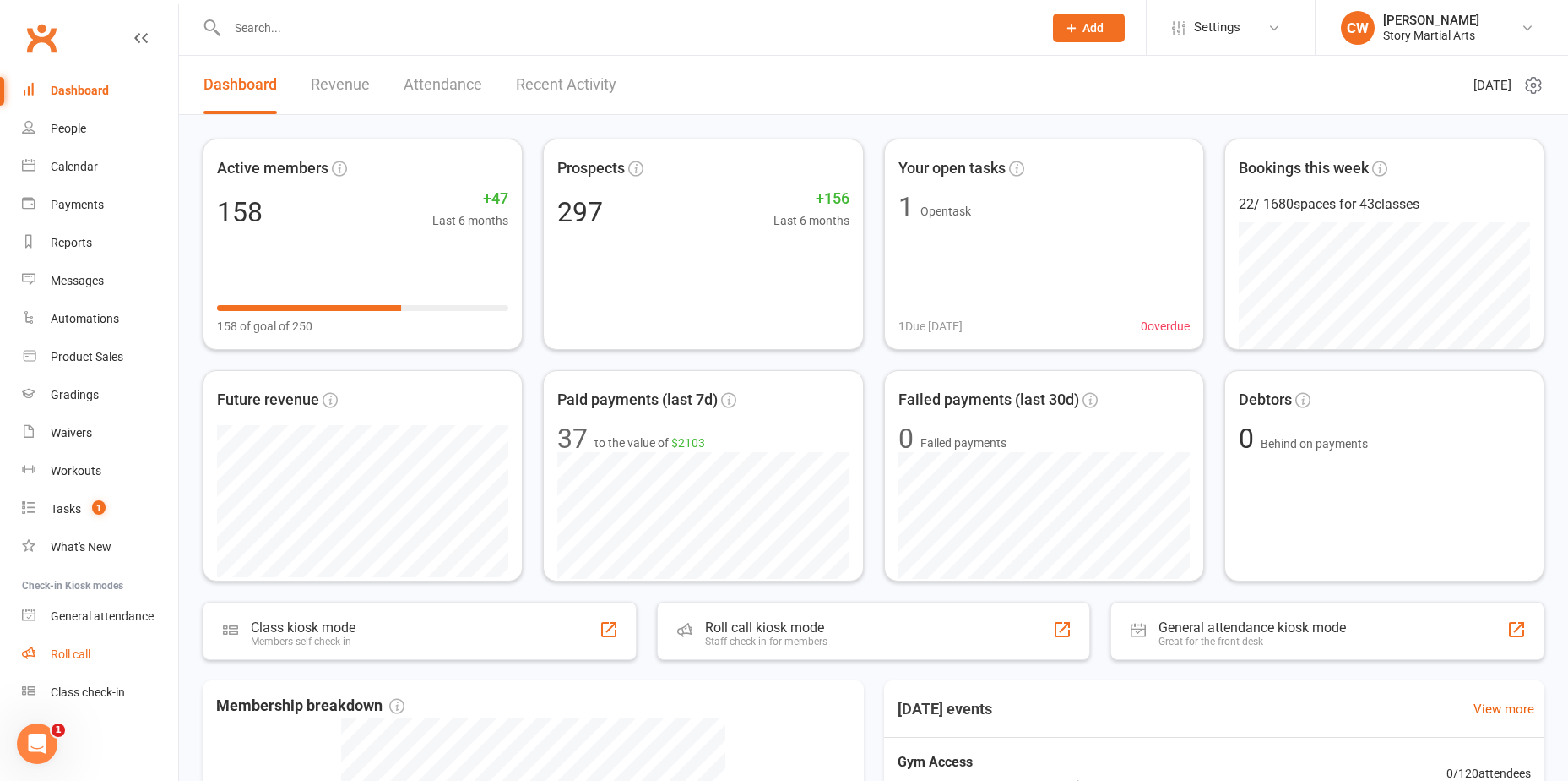
click at [90, 661] on div "Roll call" at bounding box center [70, 654] width 39 height 13
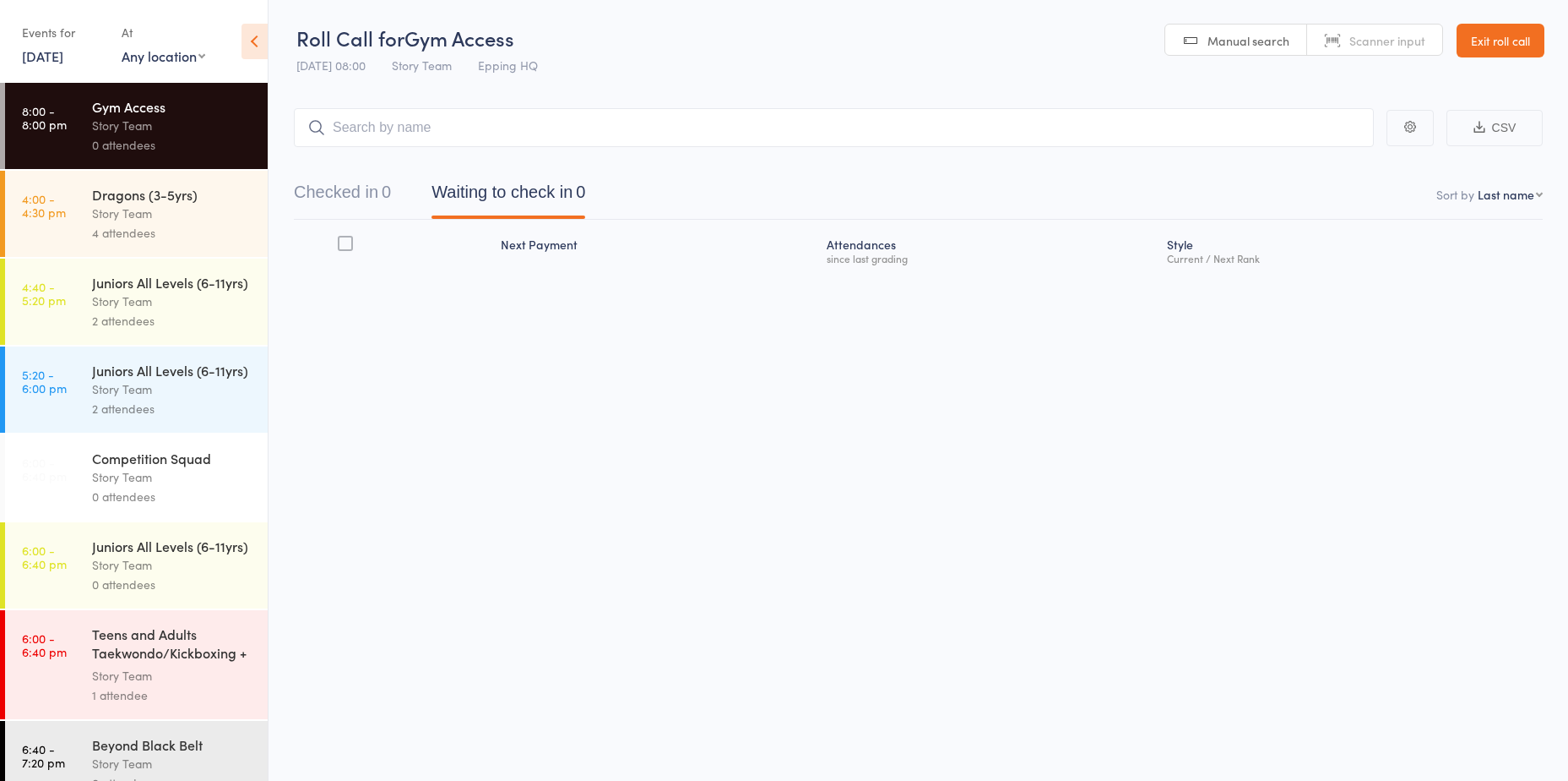
click at [128, 237] on div "4 attendees" at bounding box center [173, 233] width 162 height 19
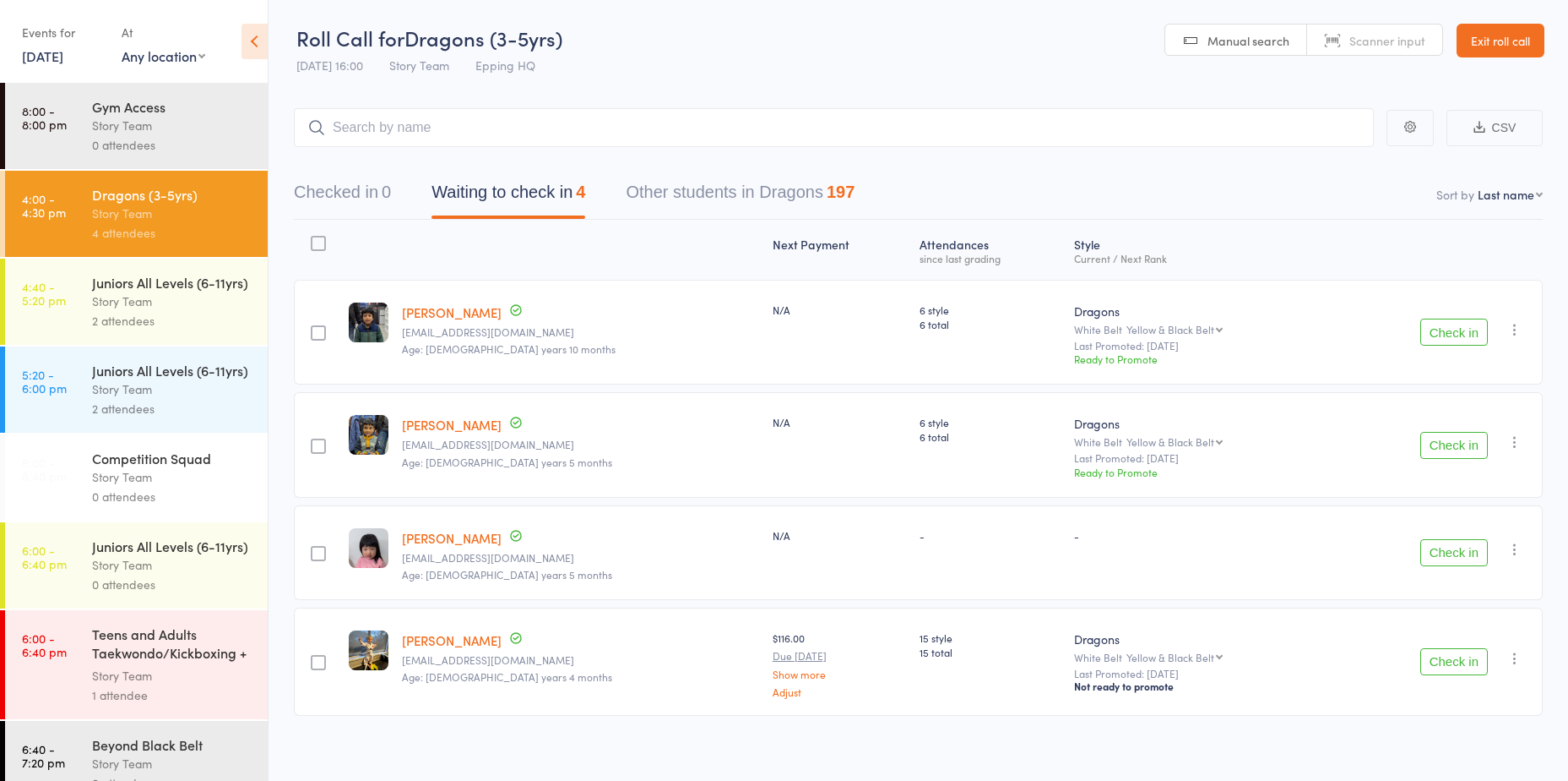
click at [149, 330] on div "2 attendees" at bounding box center [173, 320] width 162 height 19
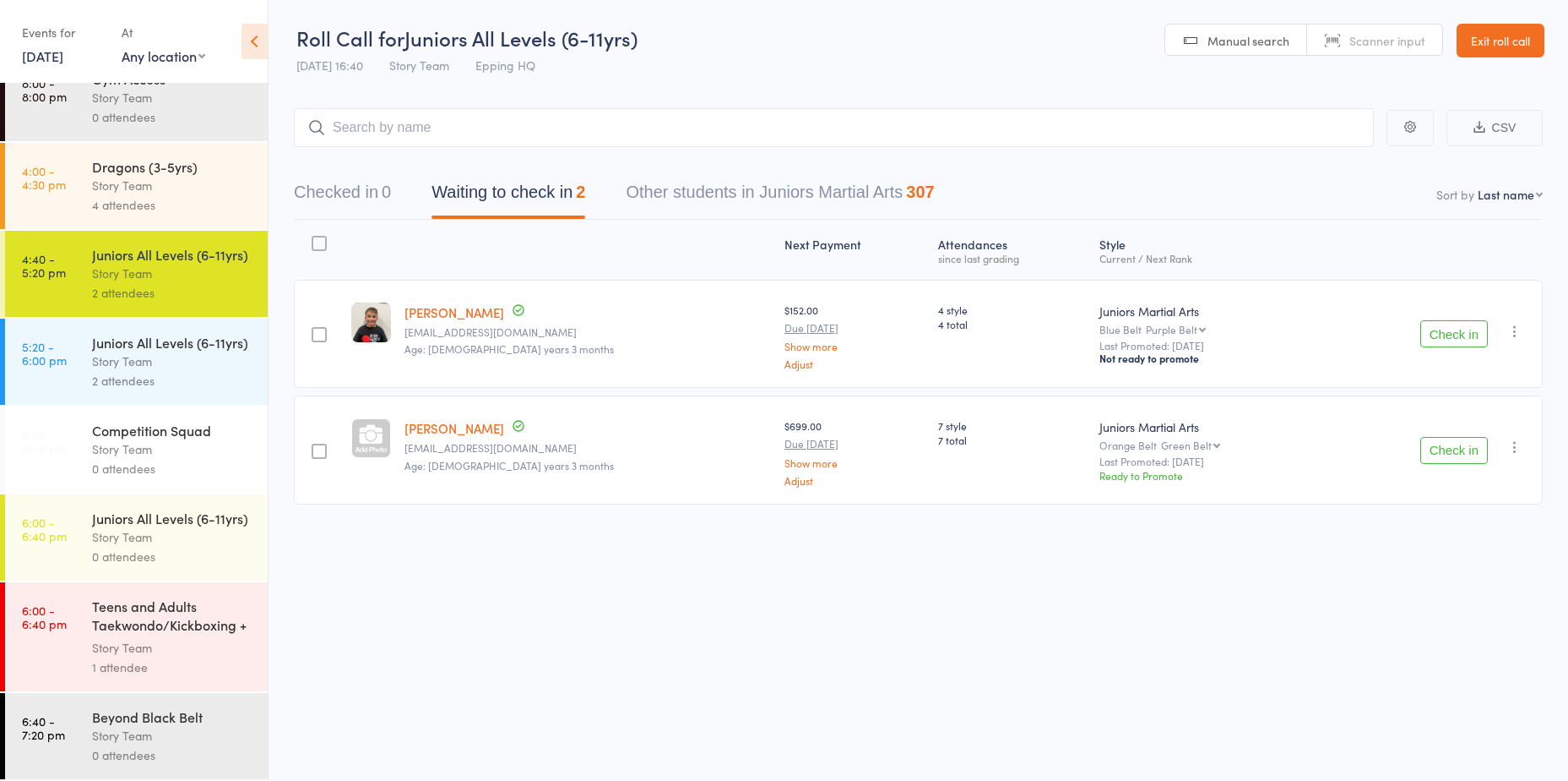
scroll to position [84, 0]
click at [114, 657] on div "1 attendee" at bounding box center [173, 667] width 162 height 19
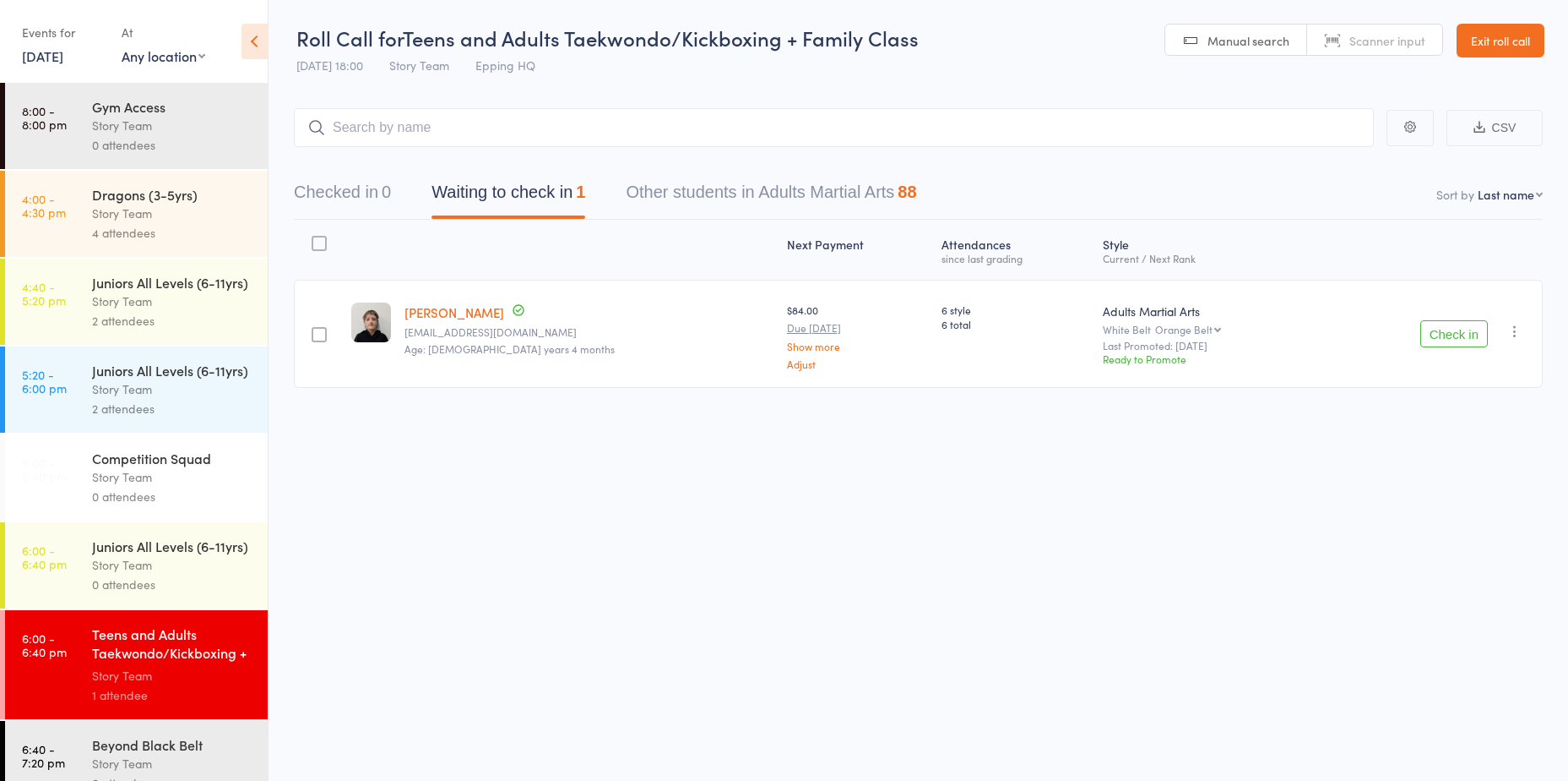
click at [147, 212] on div "Story Team" at bounding box center [173, 214] width 162 height 19
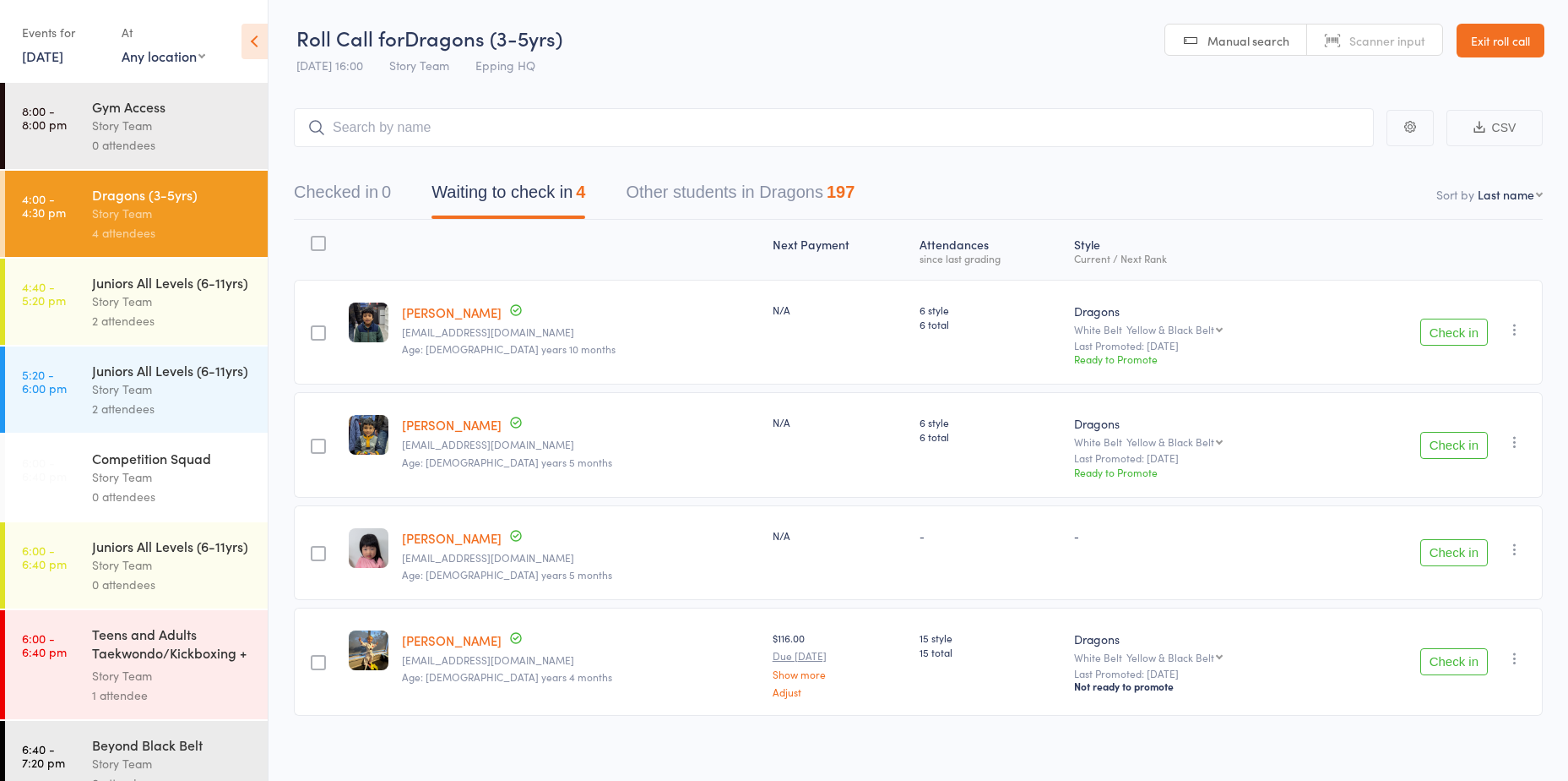
click at [1506, 36] on link "Exit roll call" at bounding box center [1500, 40] width 87 height 34
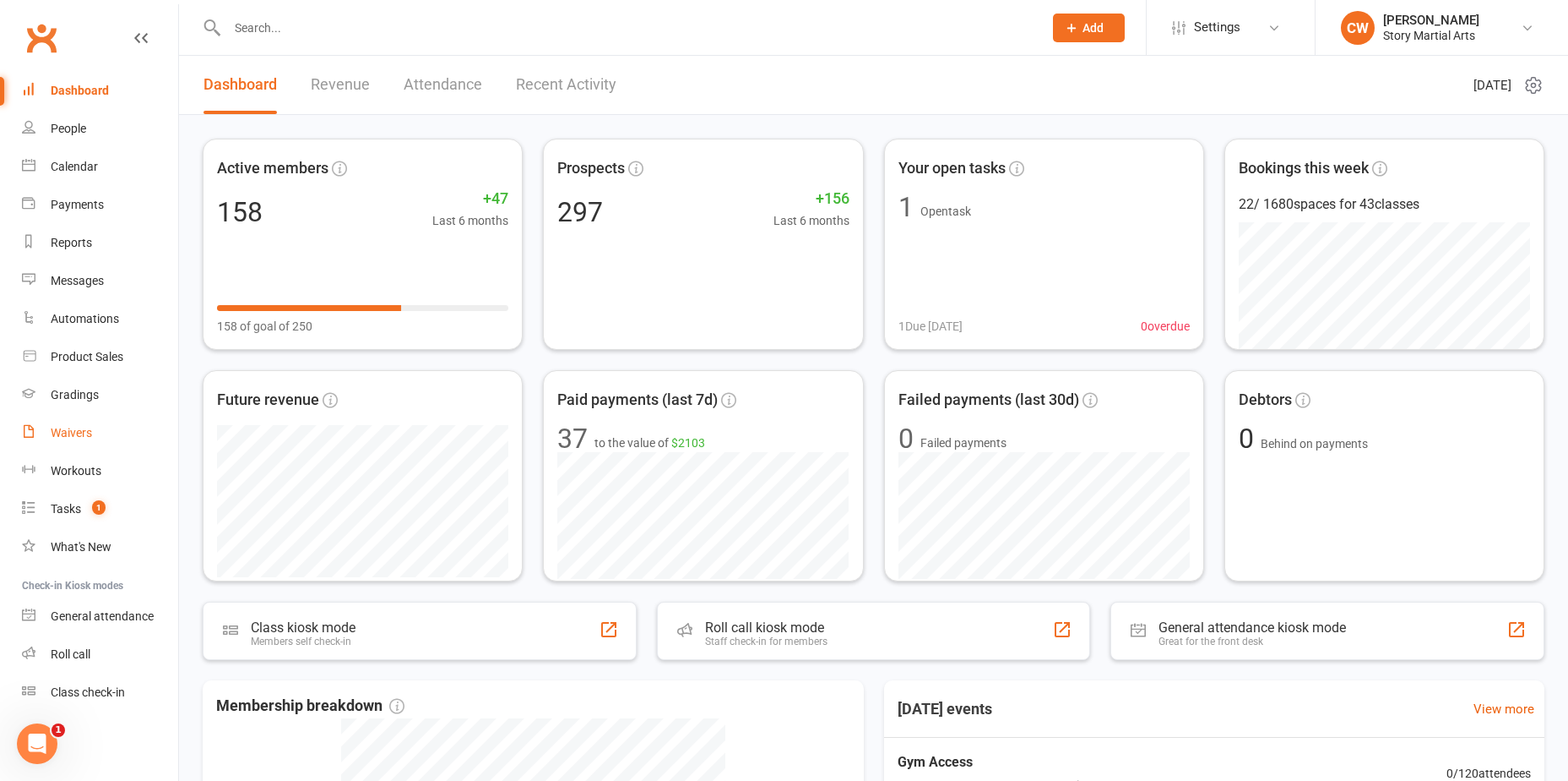
click at [87, 440] on div "Waivers" at bounding box center [71, 433] width 41 height 13
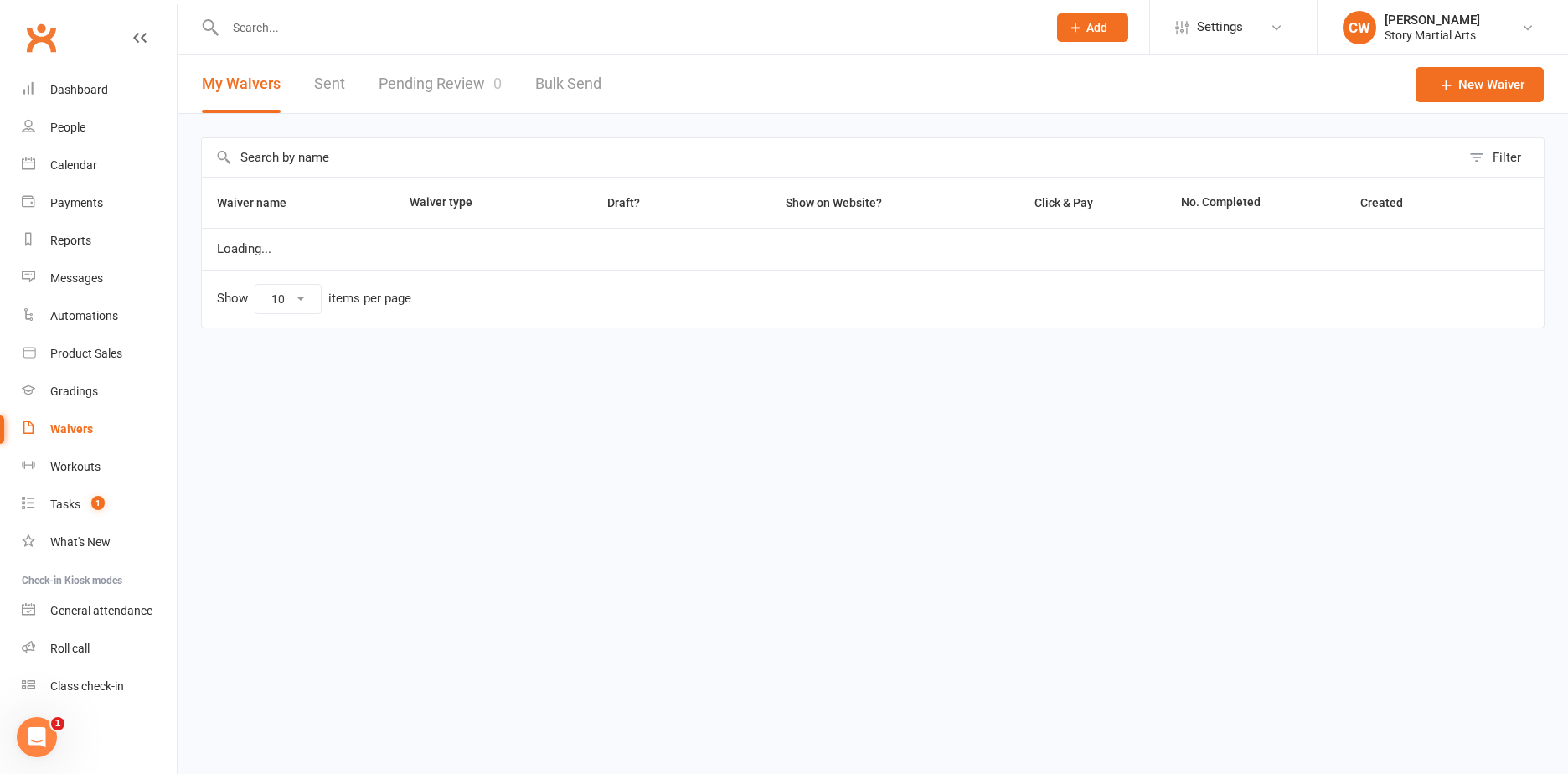
select select "100"
click at [70, 517] on link "Tasks 1" at bounding box center [99, 504] width 155 height 38
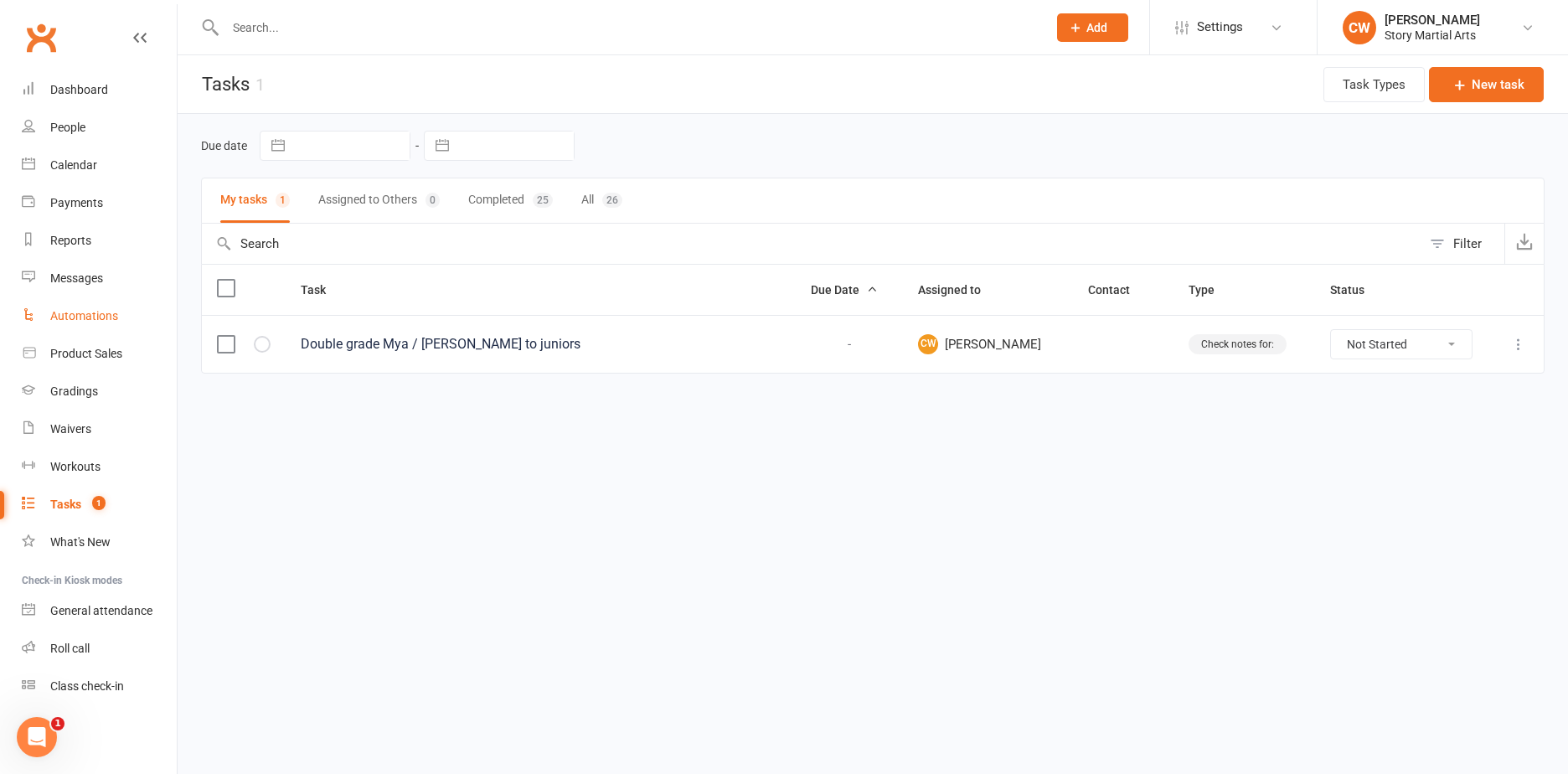
click at [113, 319] on div "Automations" at bounding box center [84, 316] width 68 height 13
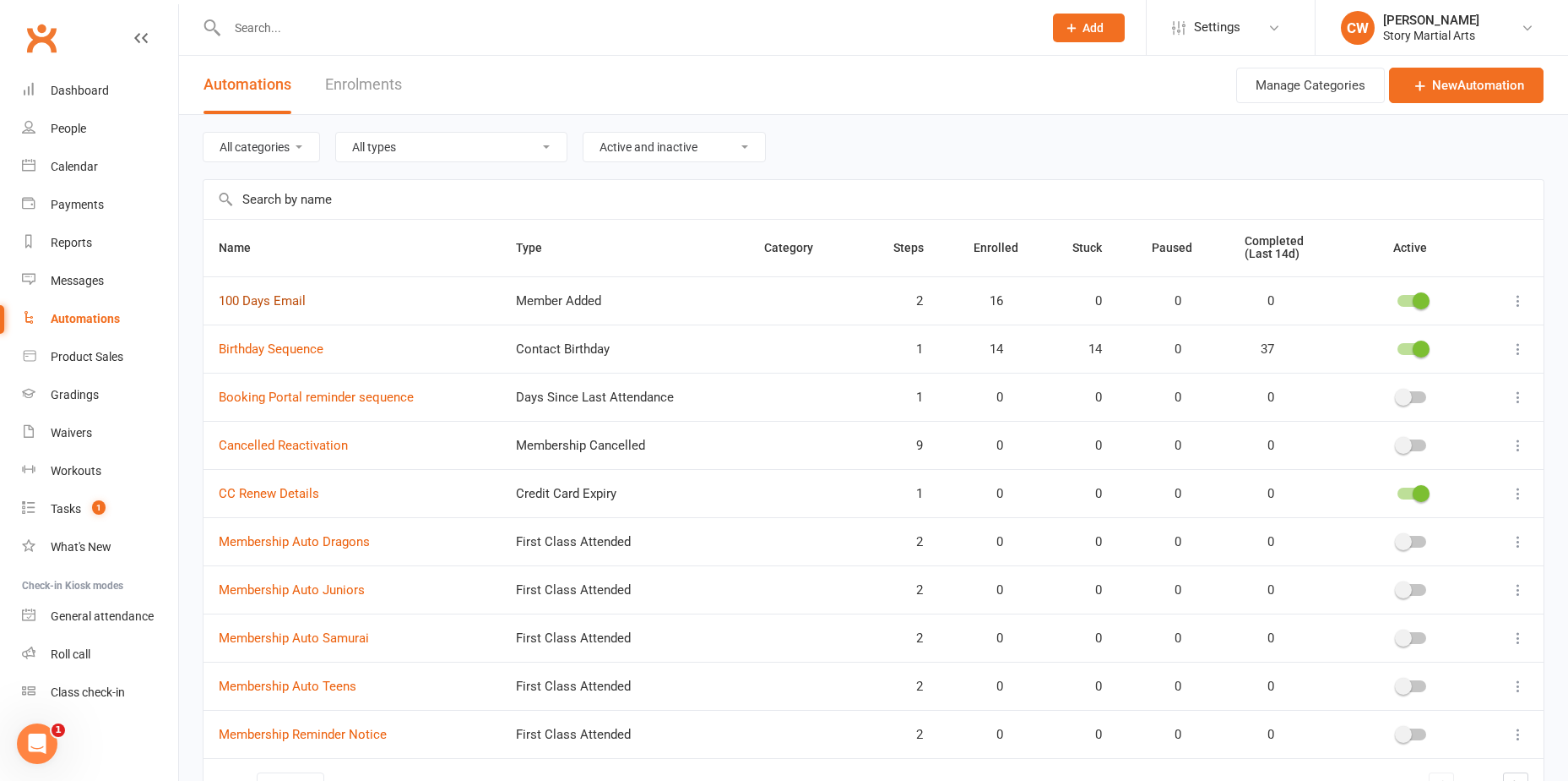
click at [286, 298] on link "100 Days Email" at bounding box center [261, 301] width 87 height 15
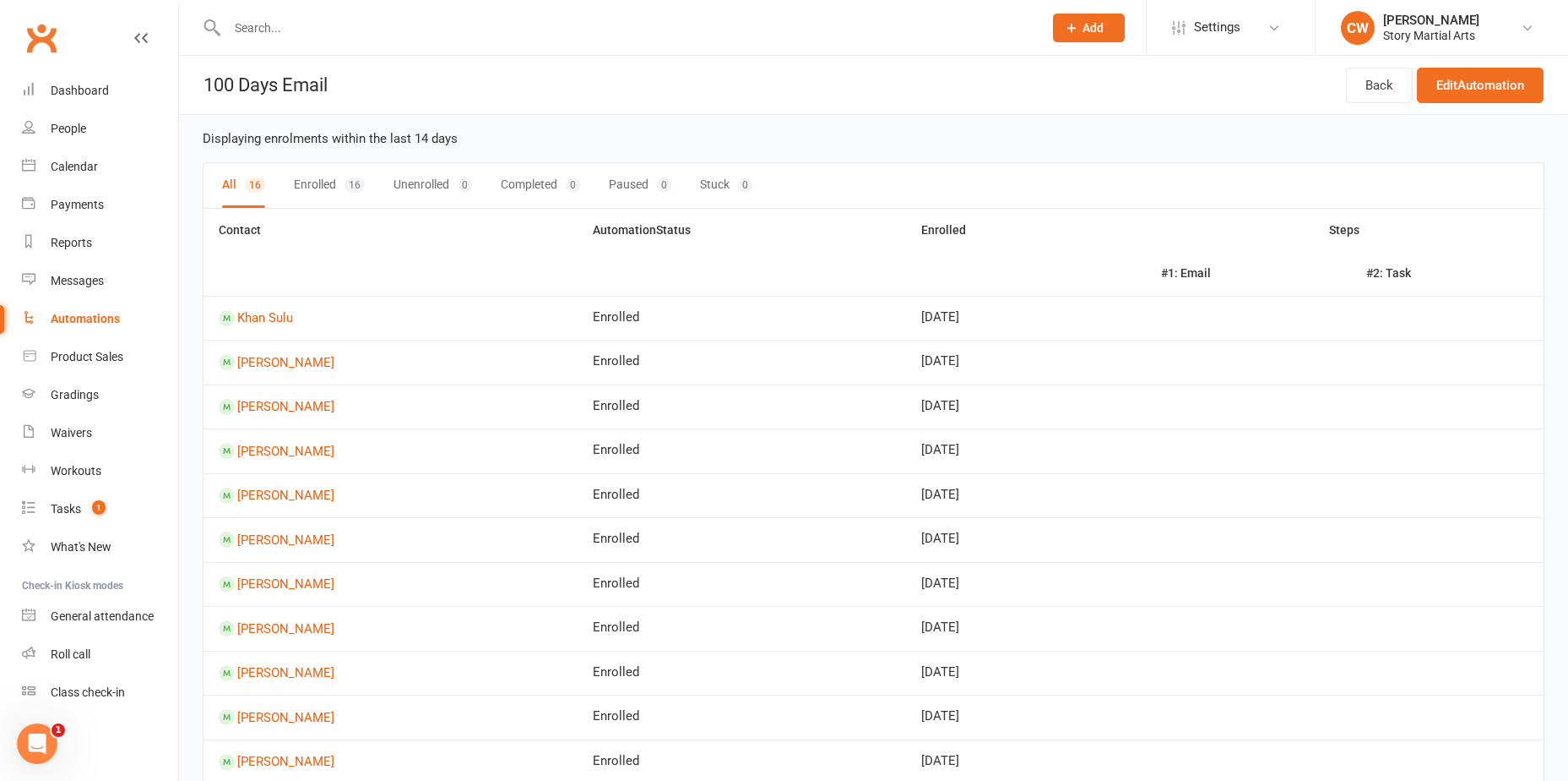
click at [341, 195] on button "Enrolled 16" at bounding box center [330, 186] width 71 height 45
click at [531, 187] on button "Completed 0" at bounding box center [541, 186] width 80 height 45
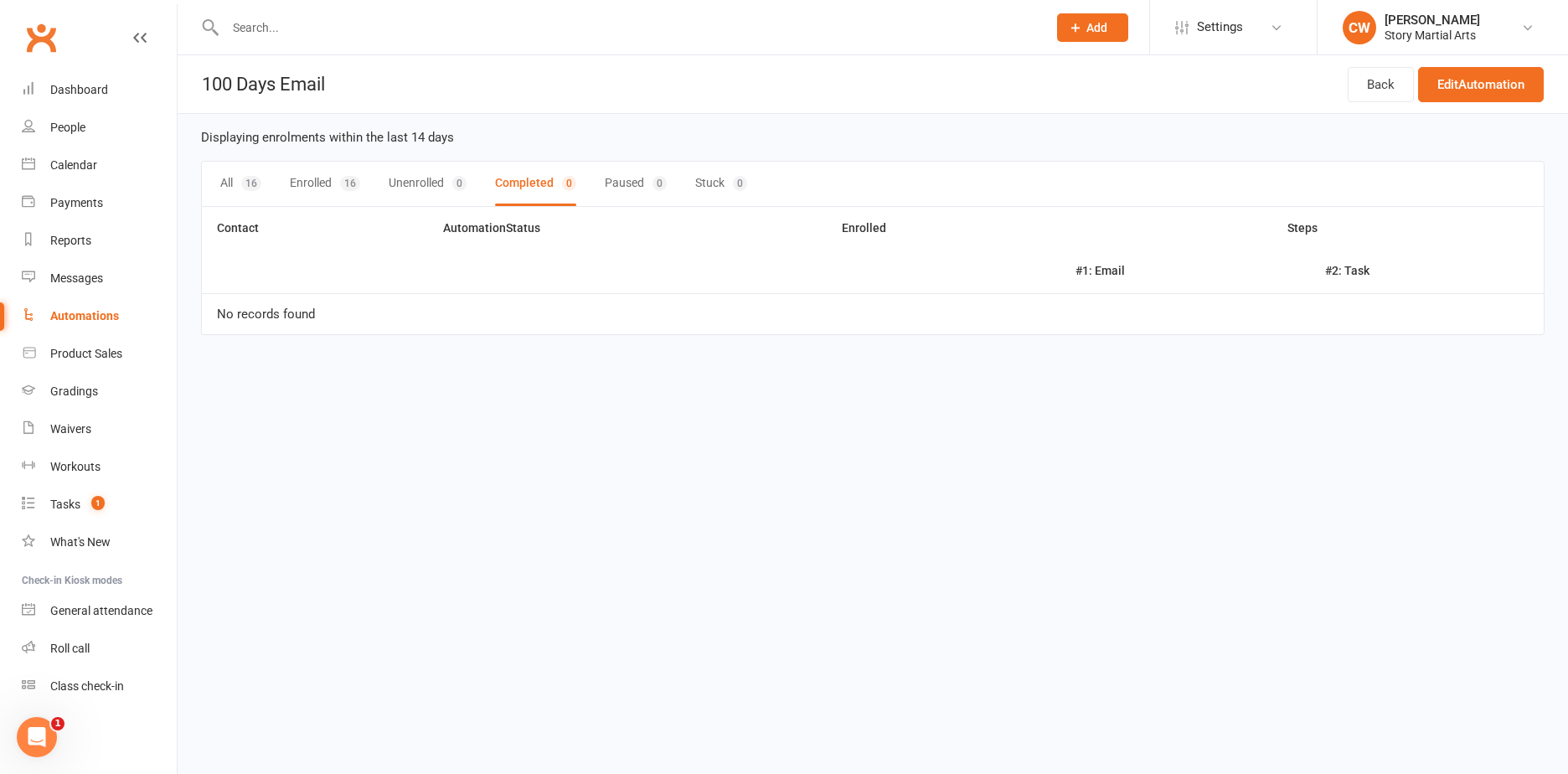
click at [602, 180] on div "All 16 Enrolled 16 Unenrolled 0 Completed 0 Paused 0 Stuck 0" at bounding box center [873, 184] width 1344 height 46
click at [305, 182] on button "Enrolled 16" at bounding box center [325, 184] width 71 height 45
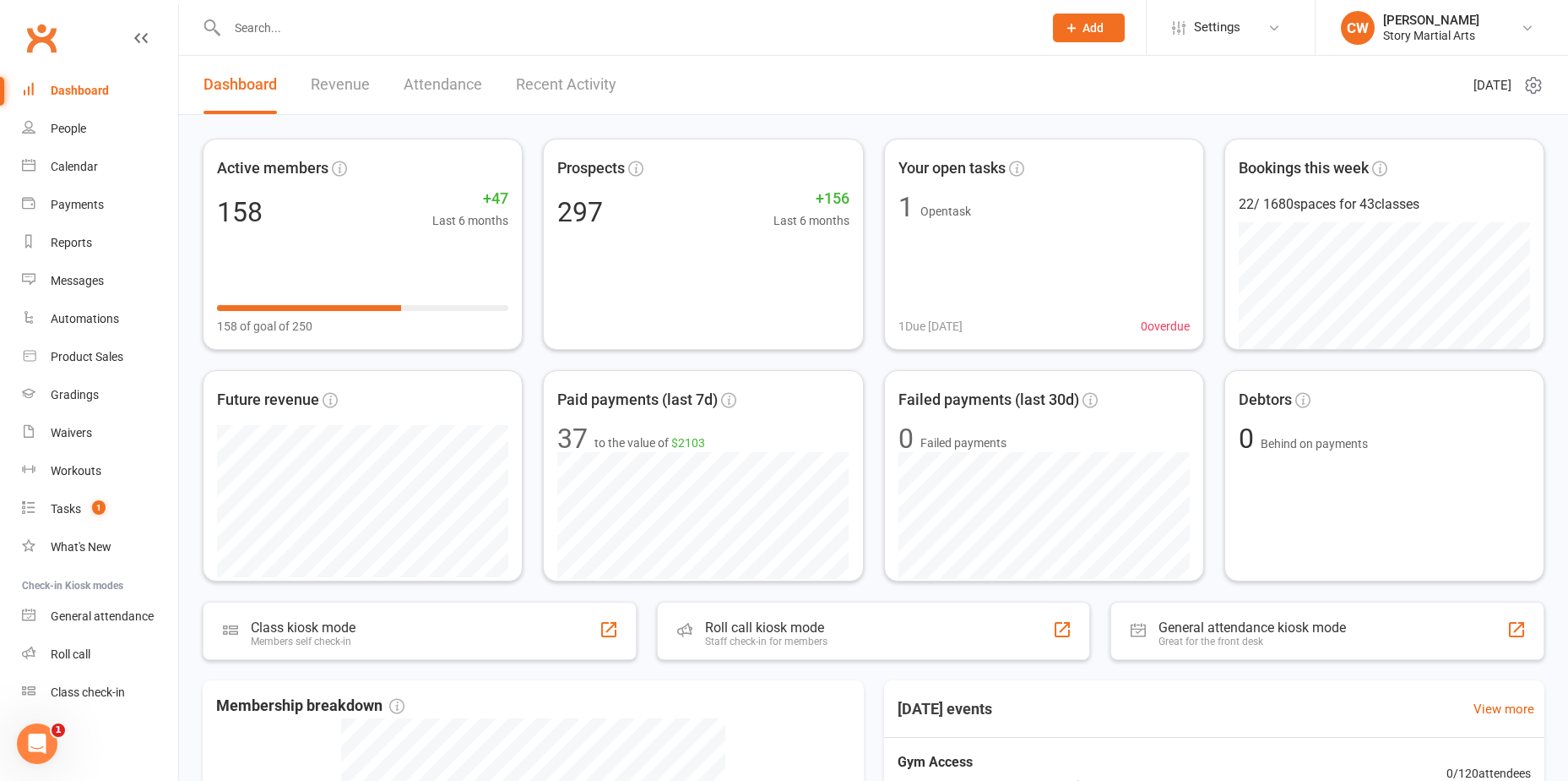
click at [36, 35] on link "Clubworx" at bounding box center [41, 38] width 42 height 42
click at [603, 358] on div "Active members 158 +47 Last 6 months 158 of goal of 250 Prospects 297 +156 Last…" at bounding box center [874, 360] width 1342 height 442
click at [87, 652] on div "Roll call" at bounding box center [70, 654] width 39 height 13
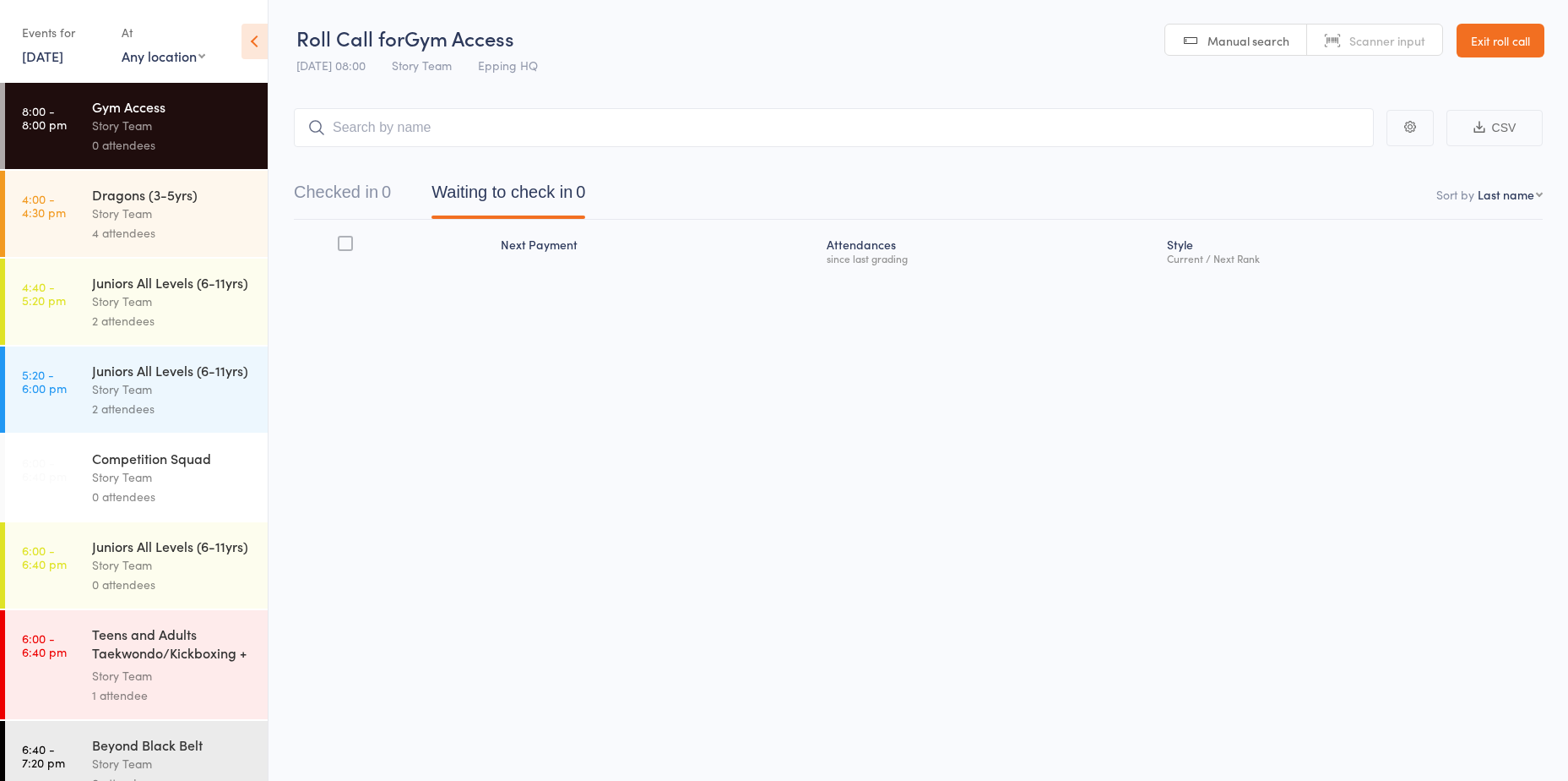
click at [164, 191] on div "Dragons (3-5yrs)" at bounding box center [173, 193] width 162 height 18
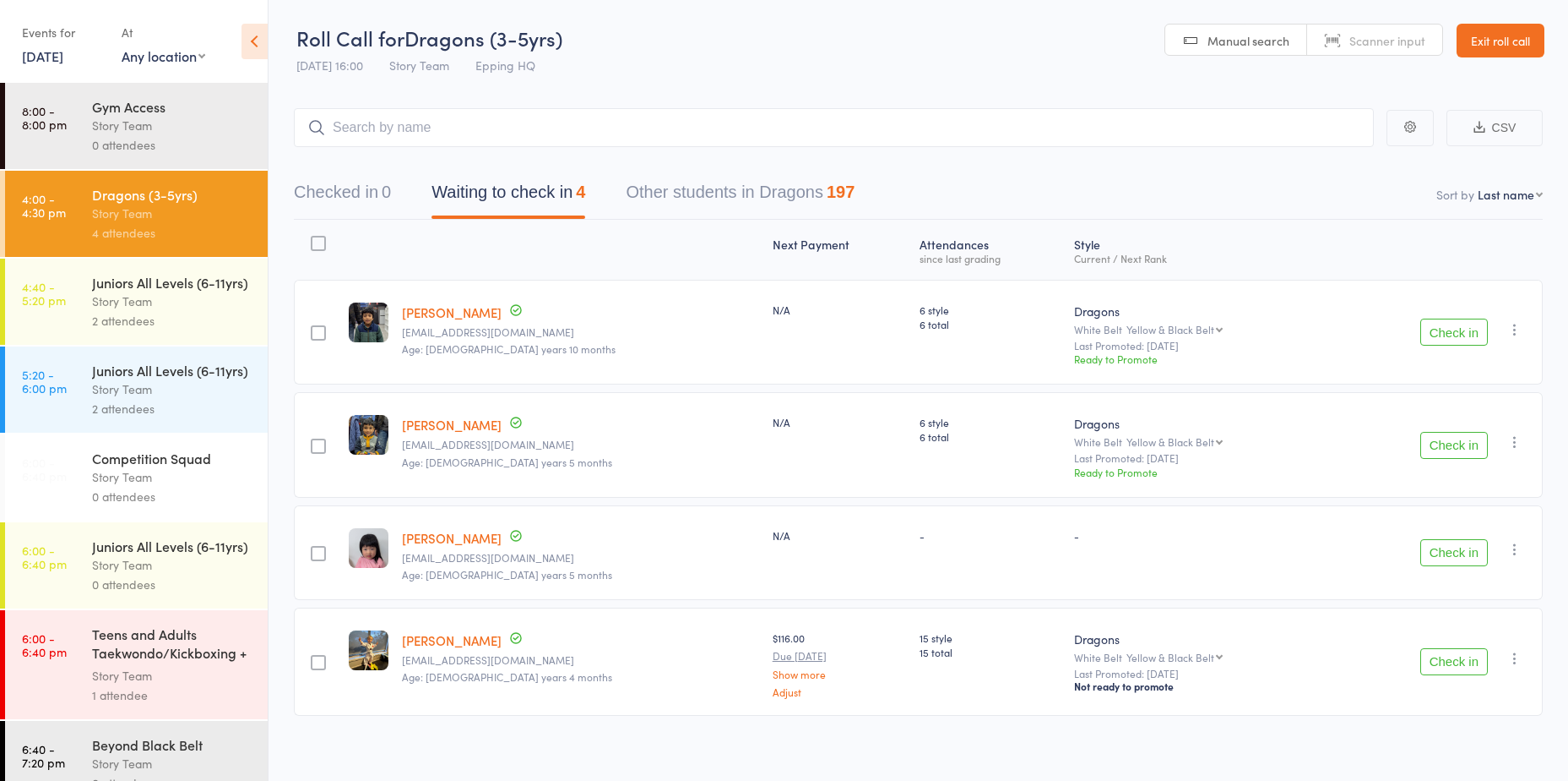
click at [179, 311] on div "Story Team" at bounding box center [173, 301] width 162 height 19
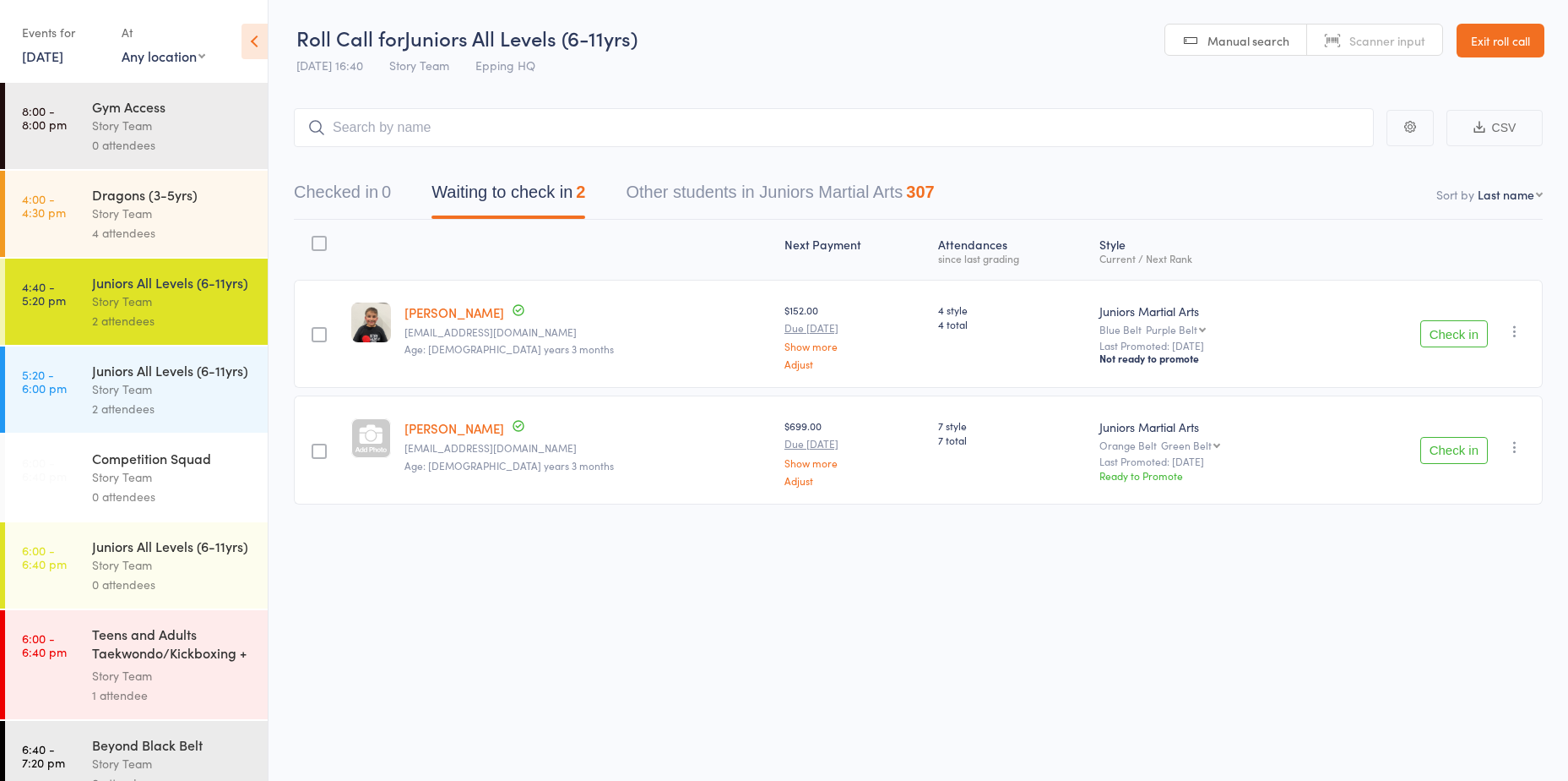
click at [172, 379] on div "Juniors All Levels (6-11yrs)" at bounding box center [173, 369] width 162 height 18
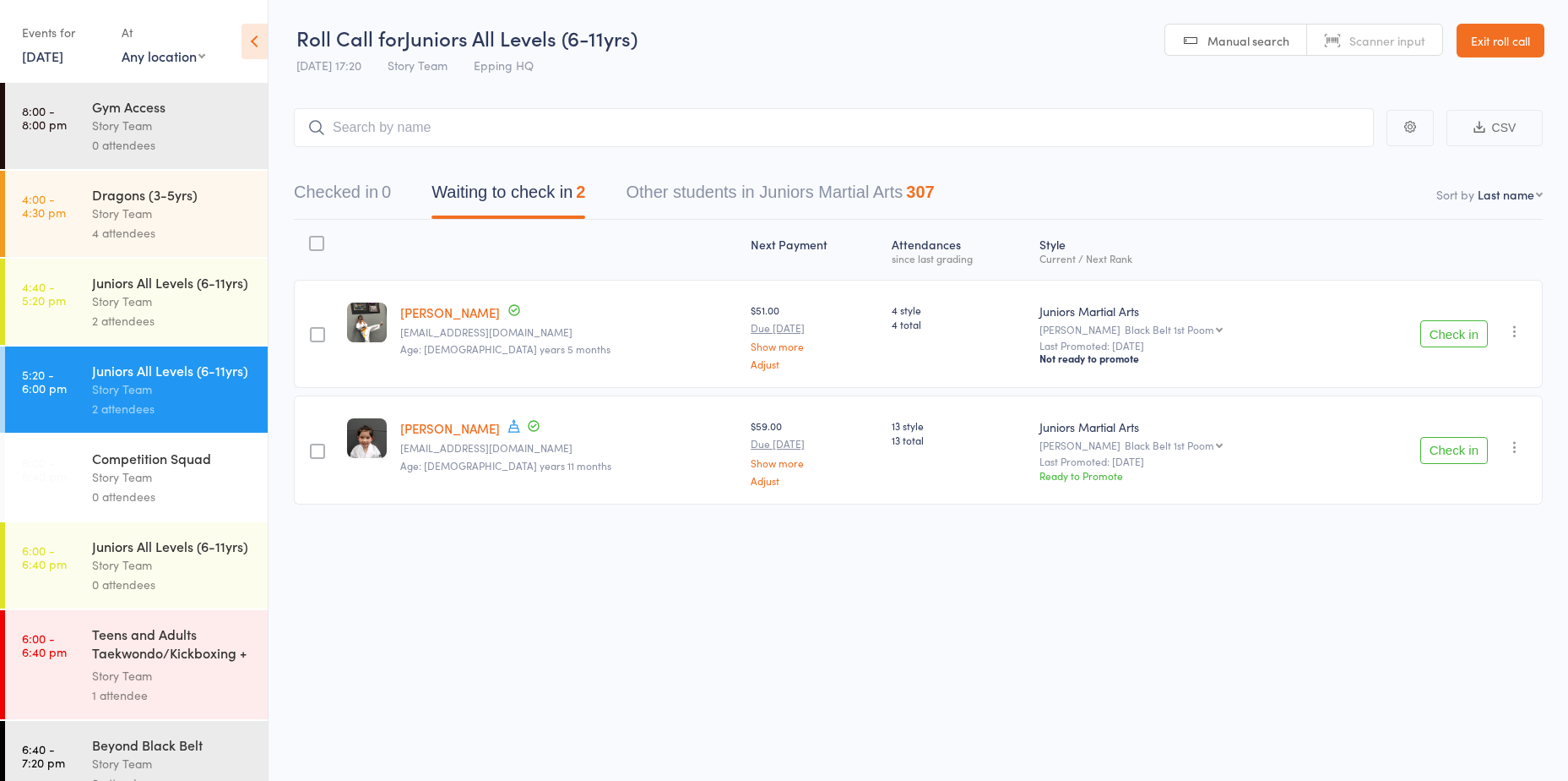
click at [169, 246] on div "Dragons (3-5yrs) Story Team 4 attendees" at bounding box center [180, 214] width 176 height 87
